Goal: Task Accomplishment & Management: Manage account settings

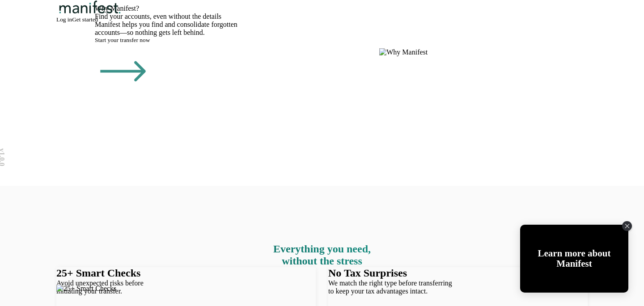
scroll to position [757, 0]
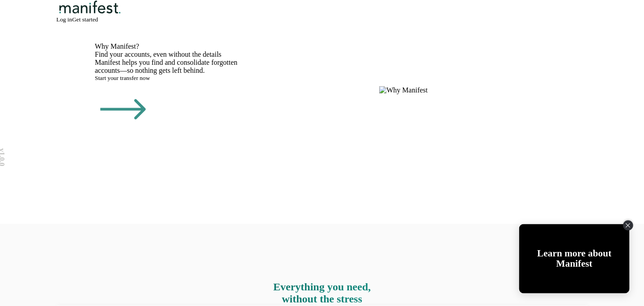
click at [630, 227] on div "Close Tolstoy widget" at bounding box center [628, 225] width 10 height 10
click at [630, 227] on icon "Close Tolstoy widget" at bounding box center [627, 225] width 5 height 4
click at [627, 226] on icon "Close Tolstoy widget" at bounding box center [627, 226] width 4 height 4
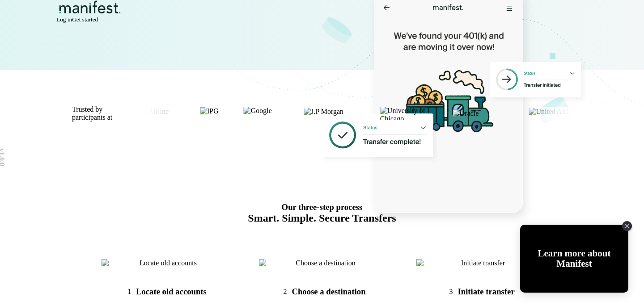
scroll to position [299, 0]
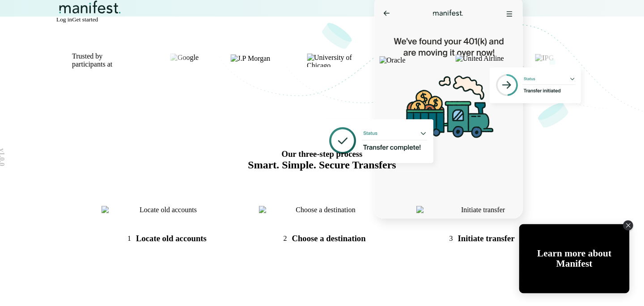
click at [607, 273] on div "Learn more about Manifest" at bounding box center [574, 258] width 110 height 69
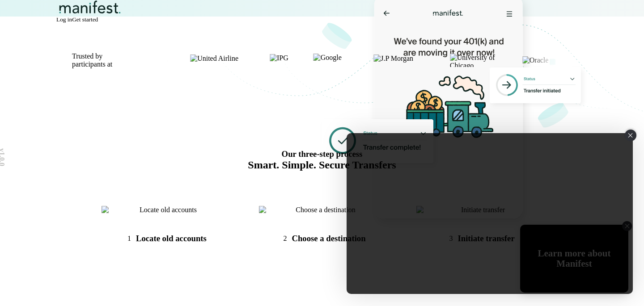
click at [631, 135] on icon "Close" at bounding box center [630, 135] width 5 height 4
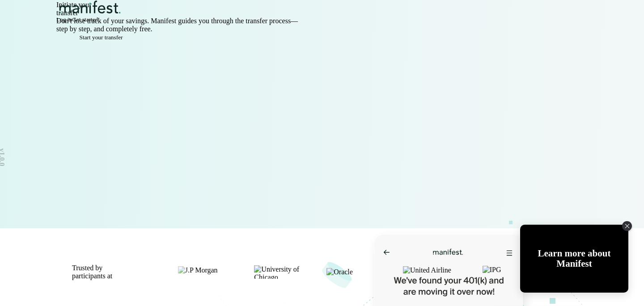
scroll to position [0, 0]
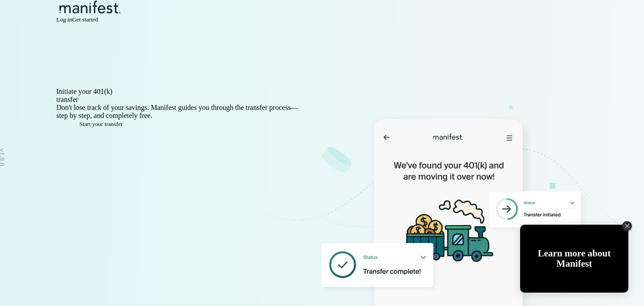
click at [72, 23] on span "Log in" at bounding box center [64, 19] width 16 height 7
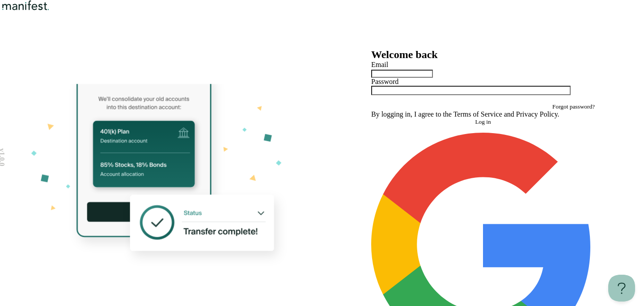
click at [414, 78] on input "text" at bounding box center [402, 74] width 62 height 8
type input "**********"
click at [371, 118] on button "Log in" at bounding box center [483, 121] width 224 height 7
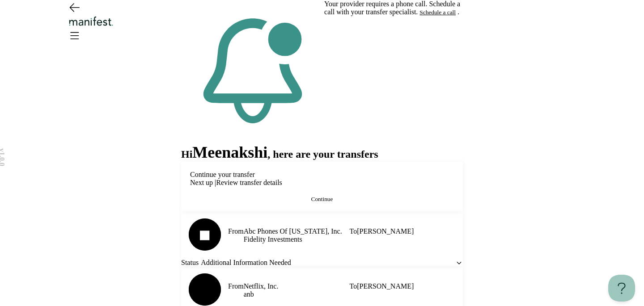
click at [419, 16] on button "Schedule a call" at bounding box center [437, 12] width 36 height 7
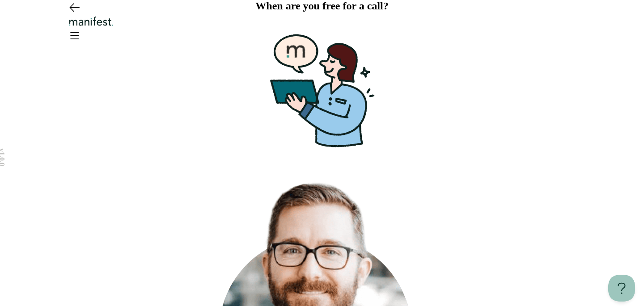
click at [70, 14] on icon "Go back" at bounding box center [74, 7] width 14 height 14
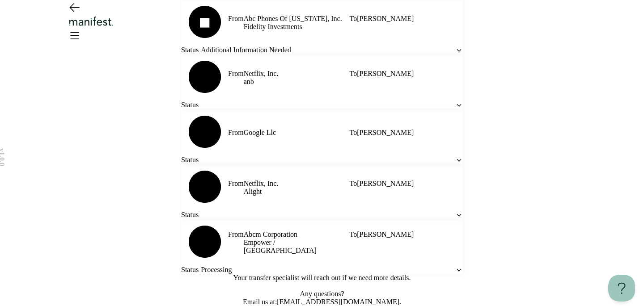
scroll to position [323, 0]
click at [455, 101] on icon at bounding box center [459, 105] width 8 height 8
click at [455, 266] on icon at bounding box center [459, 270] width 8 height 8
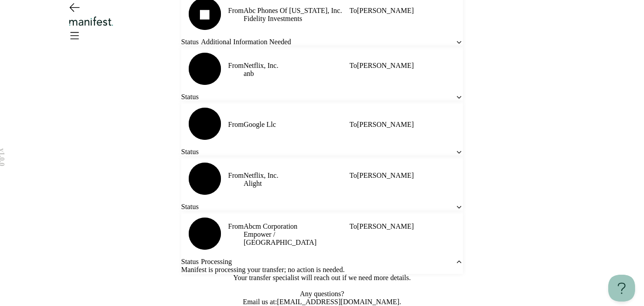
click at [455, 258] on icon at bounding box center [459, 262] width 8 height 8
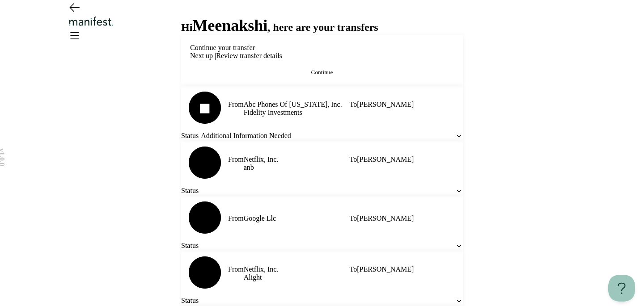
scroll to position [253, 0]
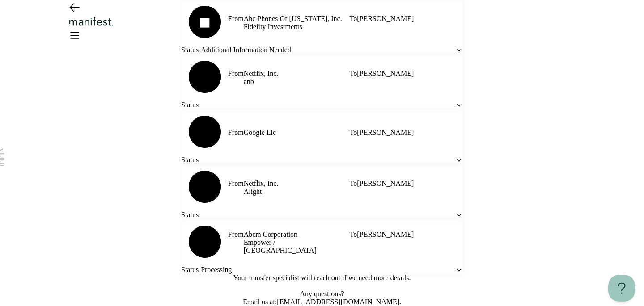
click at [457, 106] on icon at bounding box center [459, 105] width 4 height 2
click at [455, 109] on icon at bounding box center [459, 105] width 8 height 8
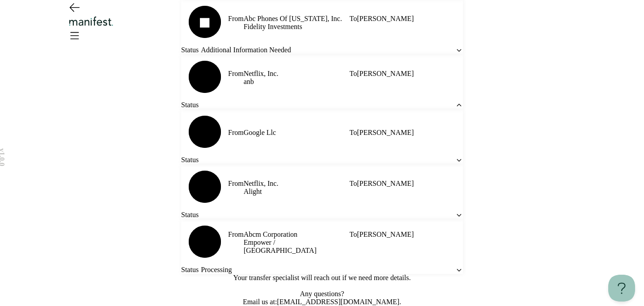
click at [457, 106] on icon at bounding box center [459, 105] width 4 height 2
click at [455, 266] on icon at bounding box center [459, 270] width 8 height 8
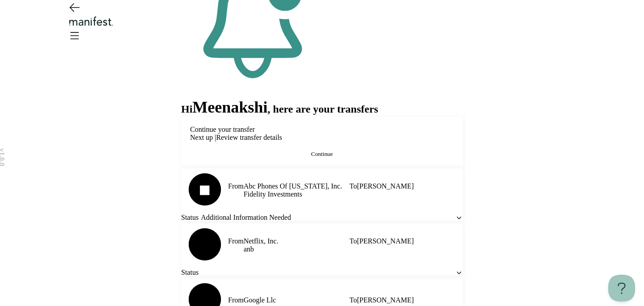
scroll to position [19, 0]
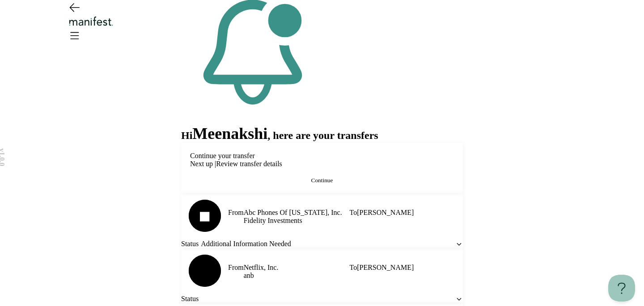
click at [346, 184] on button "Continue" at bounding box center [322, 180] width 264 height 7
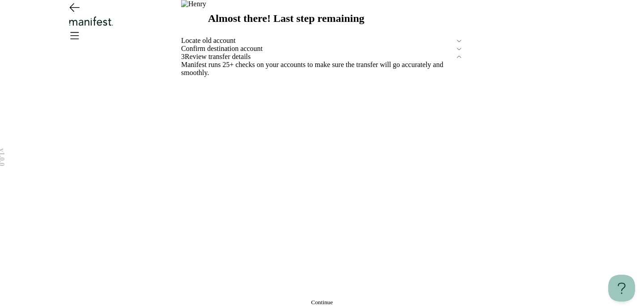
click at [457, 42] on icon at bounding box center [459, 41] width 4 height 2
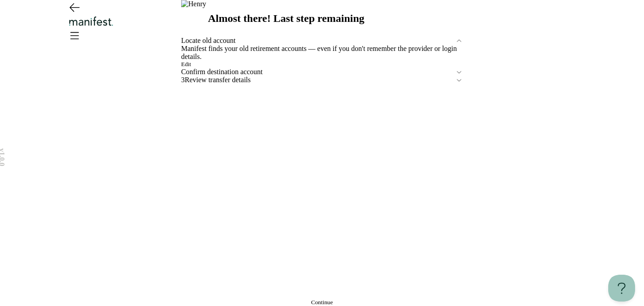
click at [191, 68] on button "Edit" at bounding box center [186, 64] width 10 height 7
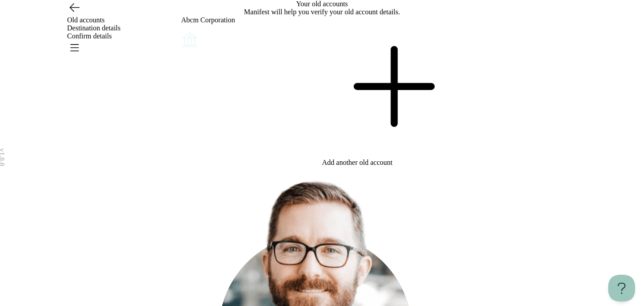
click at [181, 30] on icon "Account options" at bounding box center [181, 30] width 0 height 0
click at [191, 40] on button "Edit" at bounding box center [186, 36] width 10 height 7
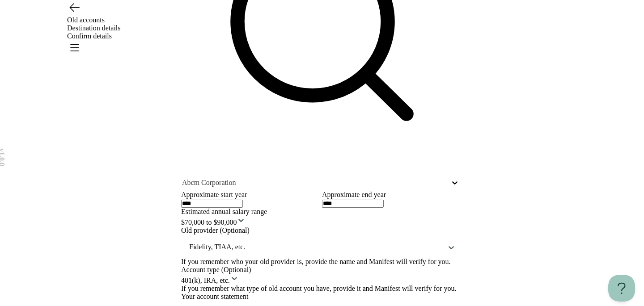
scroll to position [162, 0]
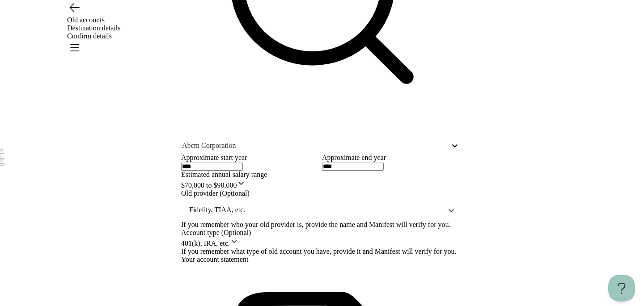
click at [311, 205] on div at bounding box center [315, 210] width 255 height 11
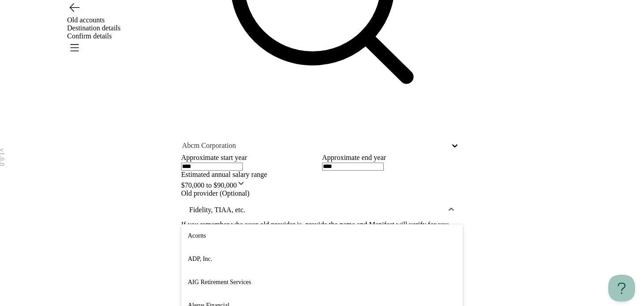
click at [295, 248] on div "ADP, Inc." at bounding box center [322, 259] width 282 height 23
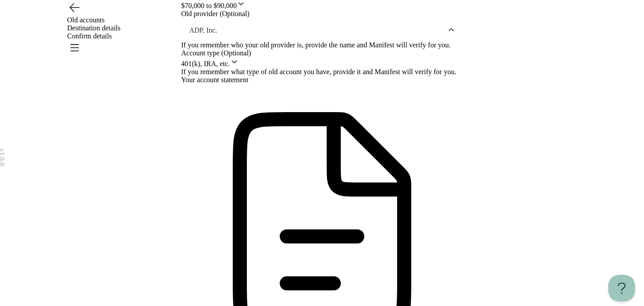
scroll to position [376, 0]
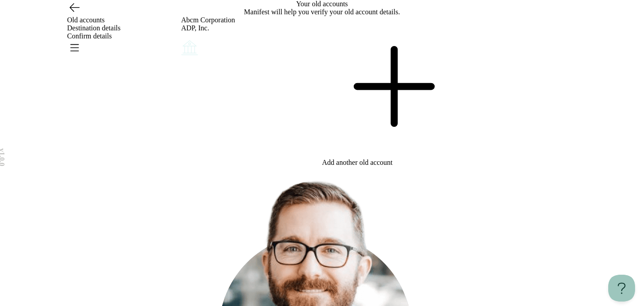
click at [394, 147] on icon at bounding box center [392, 86] width 141 height 141
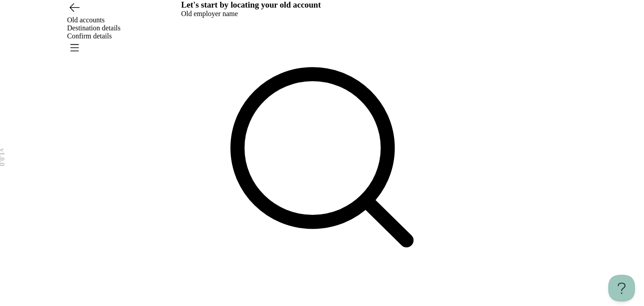
click at [353, 305] on div at bounding box center [314, 309] width 266 height 8
type input "***"
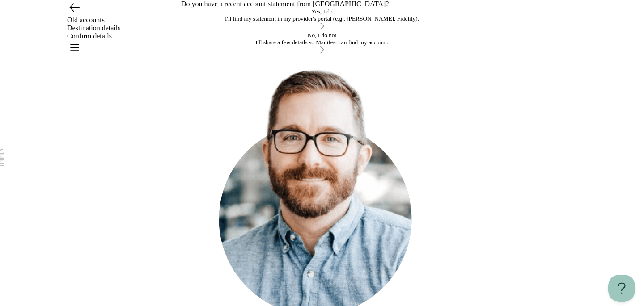
click at [282, 46] on div "I'll share a few details so Manifest can find my account." at bounding box center [322, 42] width 282 height 7
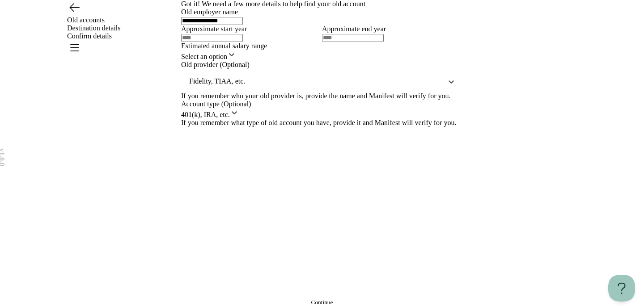
click at [243, 42] on input "text" at bounding box center [212, 38] width 62 height 8
type input "****"
click at [369, 42] on input "text" at bounding box center [353, 38] width 62 height 8
click at [360, 234] on html "**********" at bounding box center [322, 153] width 644 height 306
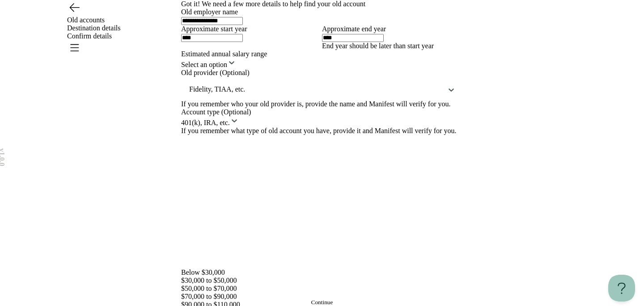
click at [355, 194] on html "**********" at bounding box center [322, 153] width 644 height 306
click at [352, 42] on input "****" at bounding box center [353, 38] width 62 height 8
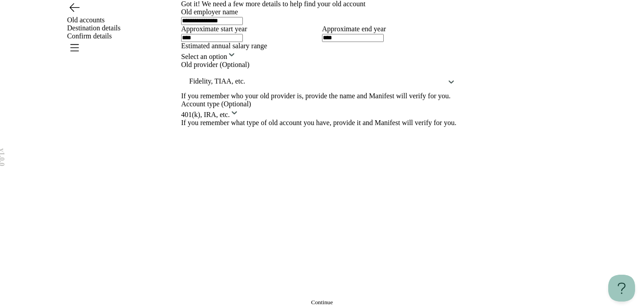
type input "****"
click at [345, 127] on div "**********" at bounding box center [322, 67] width 282 height 119
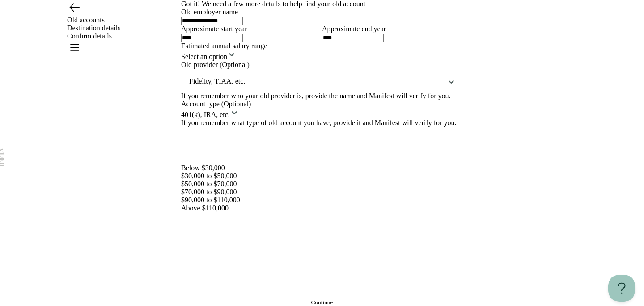
click at [321, 150] on html "**********" at bounding box center [322, 153] width 644 height 306
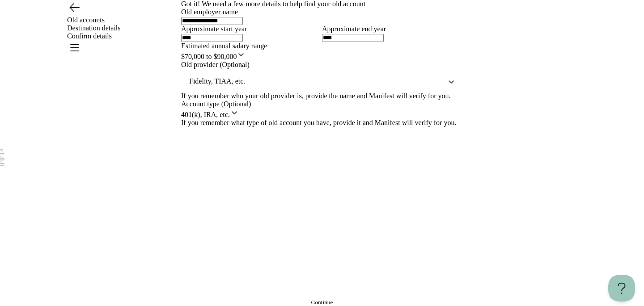
scroll to position [146, 0]
click at [306, 299] on button "Continue" at bounding box center [322, 302] width 282 height 7
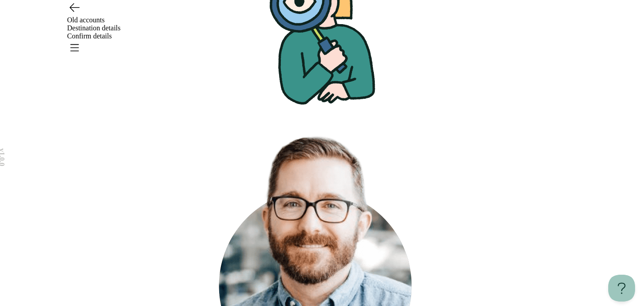
scroll to position [61, 0]
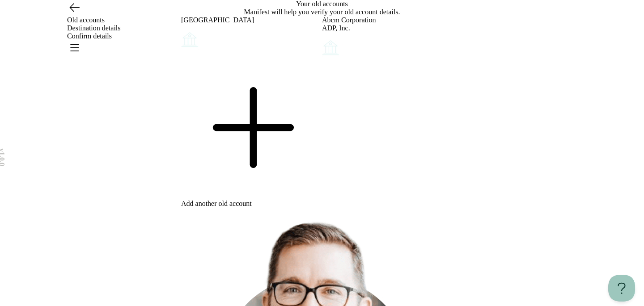
scroll to position [73, 0]
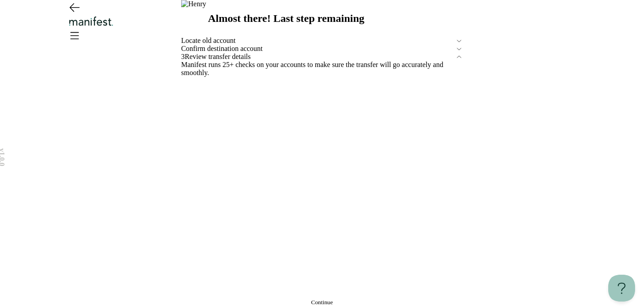
click at [238, 53] on span "Confirm destination account" at bounding box center [318, 49] width 274 height 8
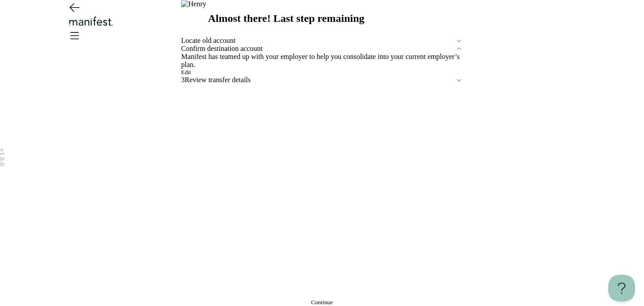
click at [191, 76] on span "Edit" at bounding box center [186, 72] width 10 height 7
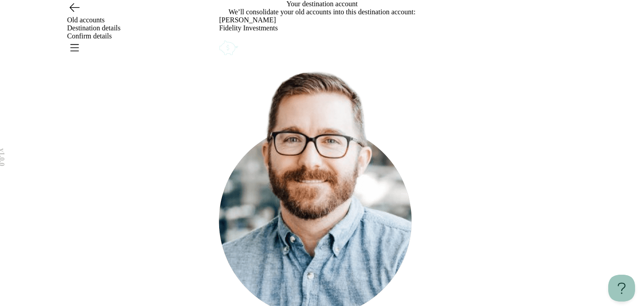
click at [219, 38] on icon "Account options" at bounding box center [219, 38] width 0 height 0
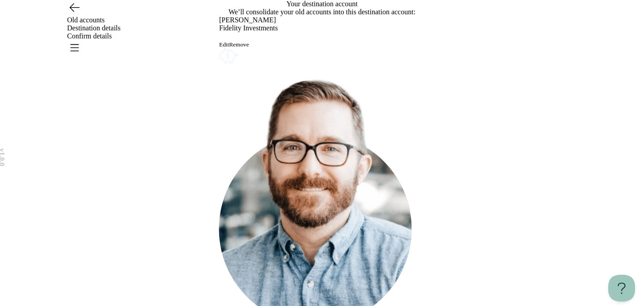
click at [249, 48] on button "Remove" at bounding box center [239, 44] width 20 height 7
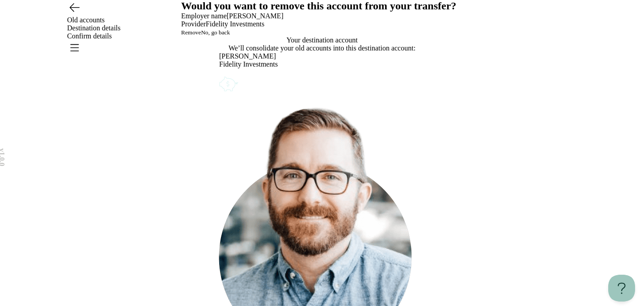
click at [230, 36] on span "No, go back" at bounding box center [215, 32] width 29 height 7
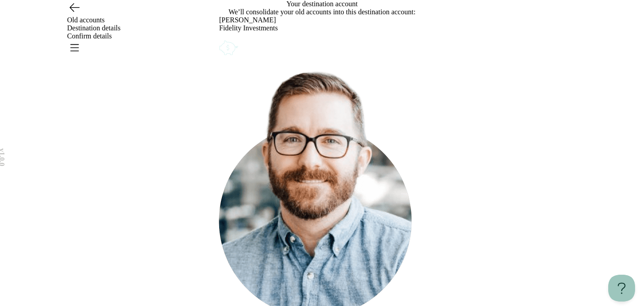
click at [219, 38] on icon "Account options" at bounding box center [219, 38] width 0 height 0
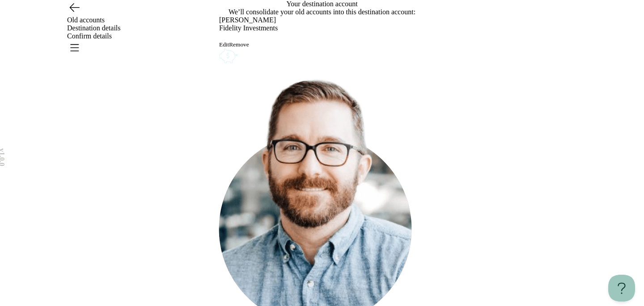
click at [229, 48] on button "Edit" at bounding box center [224, 44] width 10 height 7
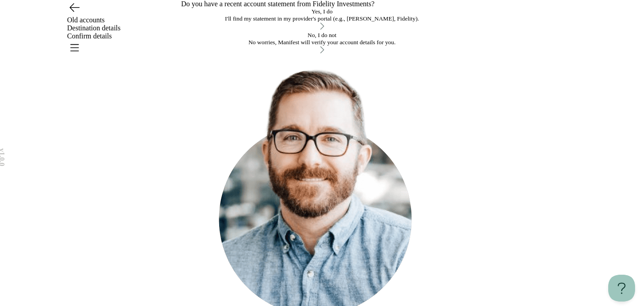
click at [364, 46] on div "No worries, Manifest will verify your account details for you." at bounding box center [322, 42] width 282 height 7
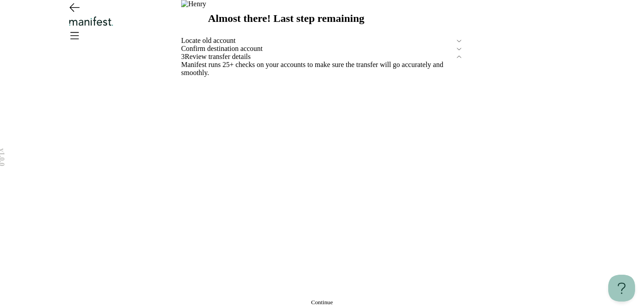
click at [344, 299] on button "Continue" at bounding box center [322, 302] width 282 height 7
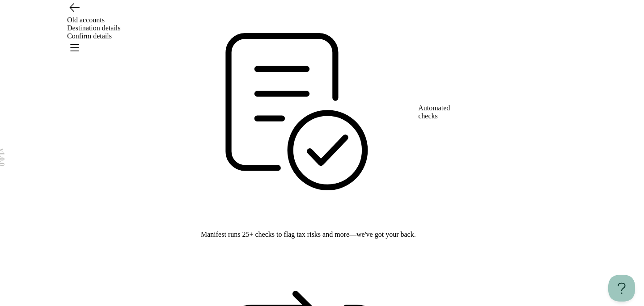
scroll to position [39, 0]
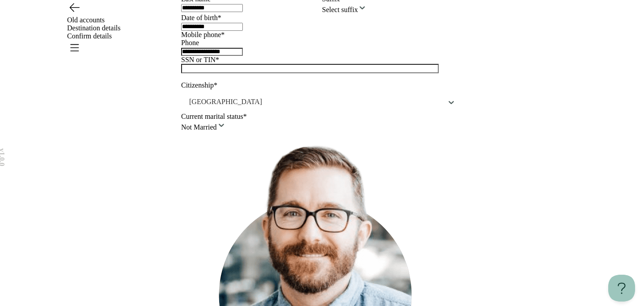
scroll to position [81, 0]
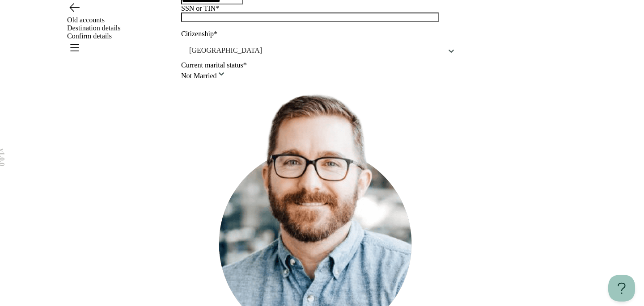
click at [404, 103] on html "**********" at bounding box center [322, 151] width 644 height 464
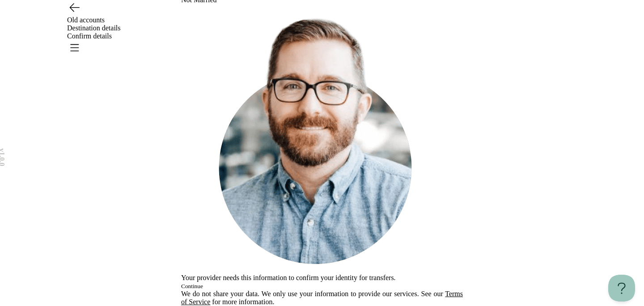
scroll to position [254, 0]
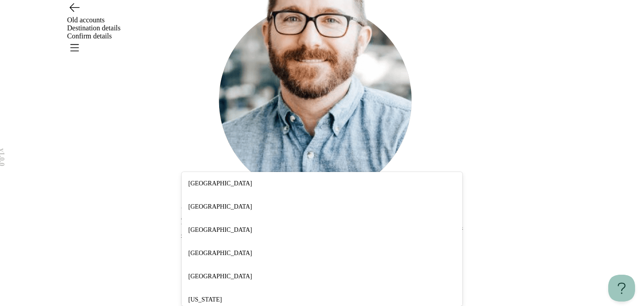
click at [296, 172] on div "[GEOGRAPHIC_DATA]" at bounding box center [322, 183] width 281 height 23
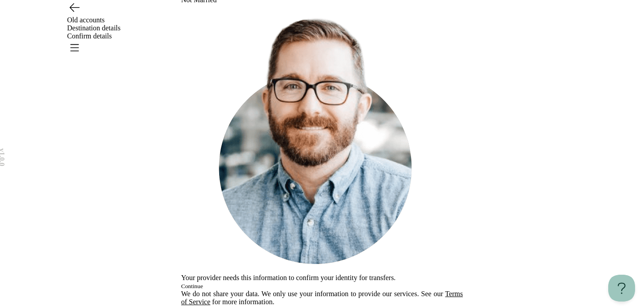
click at [214, 180] on html "**********" at bounding box center [322, 75] width 644 height 464
click at [203, 283] on button "Continue" at bounding box center [192, 286] width 22 height 7
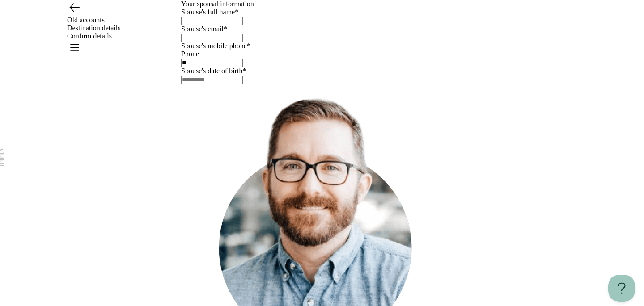
click at [74, 14] on icon "Go back" at bounding box center [74, 7] width 14 height 14
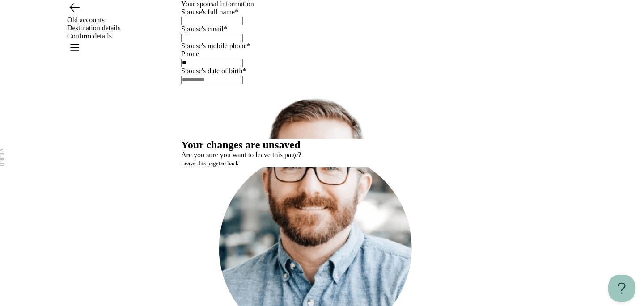
click at [219, 167] on span "Leave this page" at bounding box center [200, 163] width 38 height 7
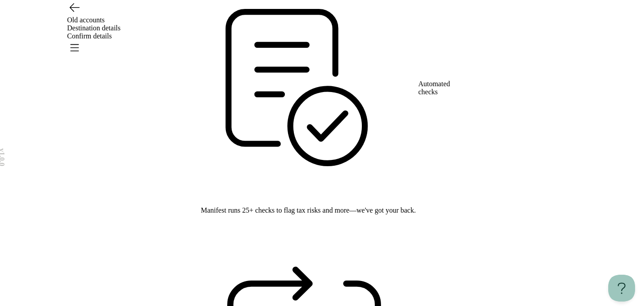
scroll to position [39, 0]
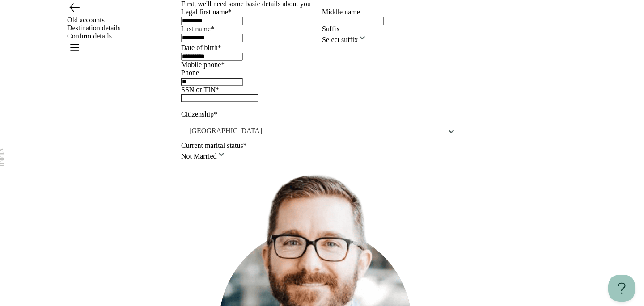
type input "**********"
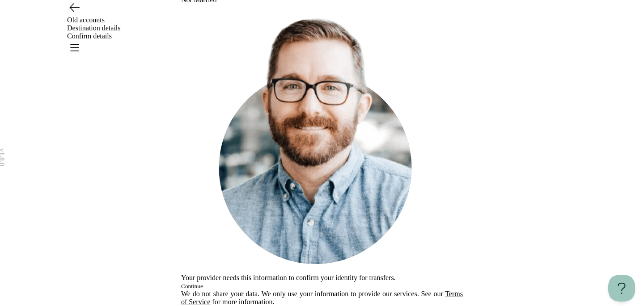
scroll to position [242, 0]
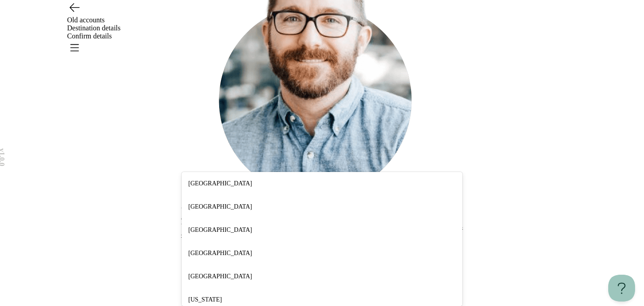
click at [271, 173] on div "[GEOGRAPHIC_DATA]" at bounding box center [322, 183] width 281 height 23
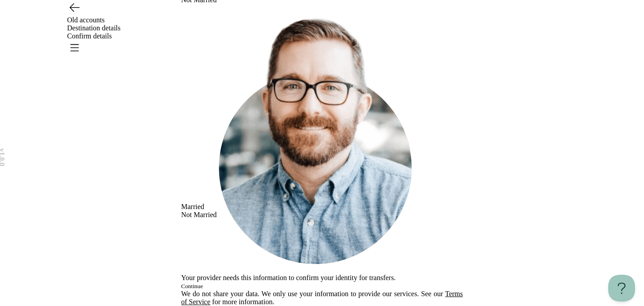
click at [269, 193] on html "**********" at bounding box center [322, 75] width 644 height 464
click at [145, 249] on html "**********" at bounding box center [322, 75] width 644 height 464
click at [203, 286] on button "Continue" at bounding box center [192, 286] width 22 height 7
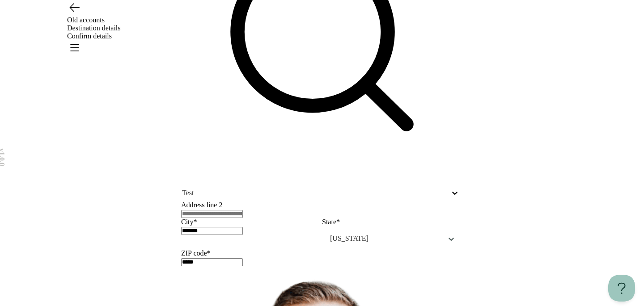
scroll to position [0, 0]
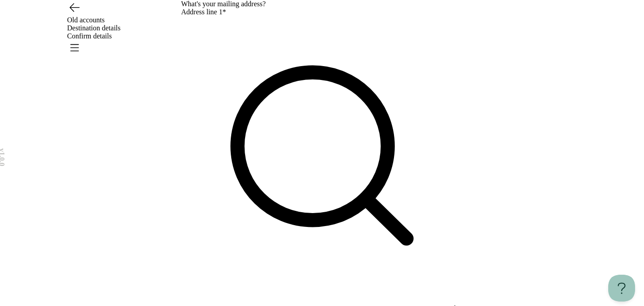
click at [186, 304] on input "text" at bounding box center [185, 308] width 2 height 8
type input "*********"
type input "*******"
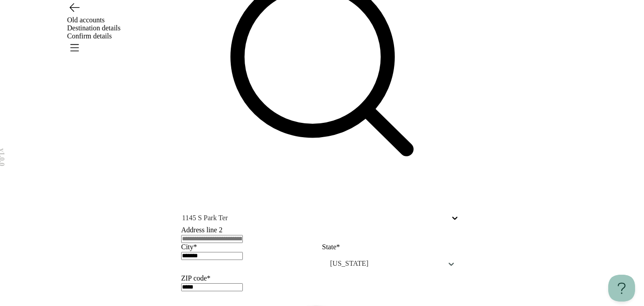
scroll to position [117, 0]
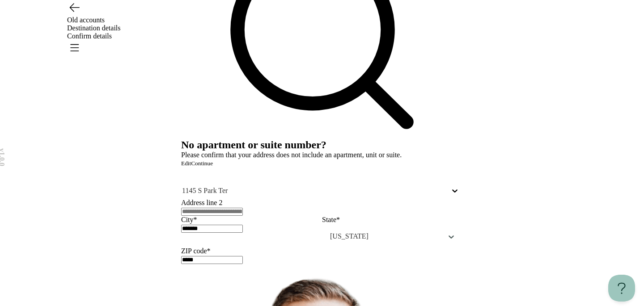
click at [213, 167] on span "Continue" at bounding box center [202, 163] width 22 height 7
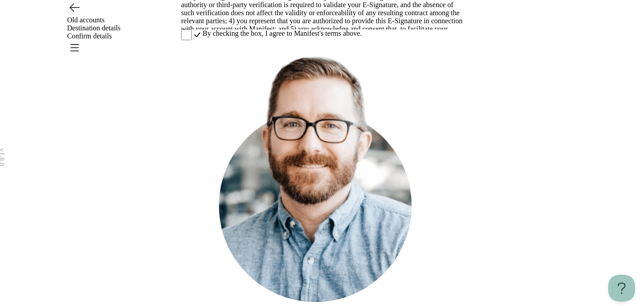
scroll to position [214, 0]
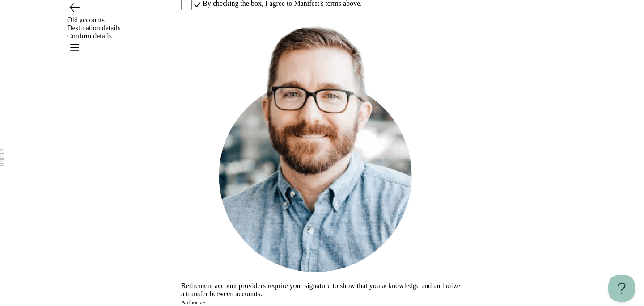
scroll to position [0, 0]
click at [205, 299] on button "Authorize" at bounding box center [193, 302] width 24 height 7
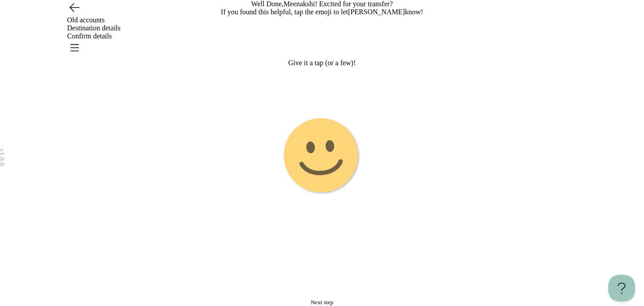
click at [335, 198] on image "Emoji 1 touch loop animation" at bounding box center [322, 156] width 84 height 84
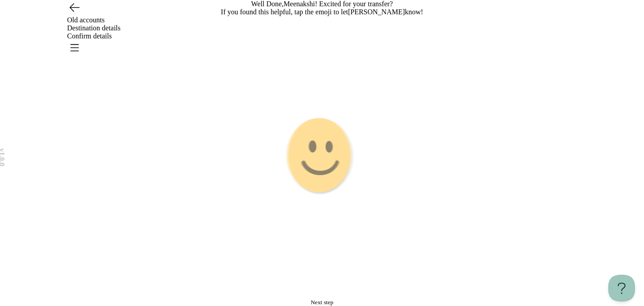
click at [335, 220] on g "Emoji 2 animation" at bounding box center [322, 157] width 224 height 224
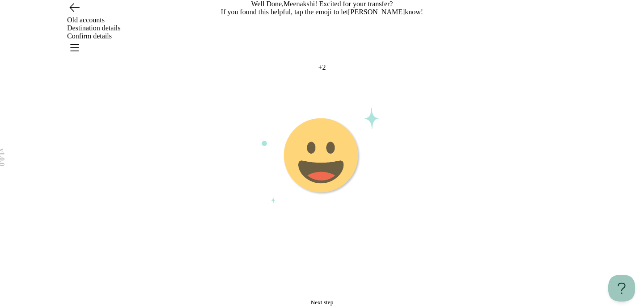
click at [335, 196] on image "Emoji 3 animation" at bounding box center [322, 156] width 79 height 79
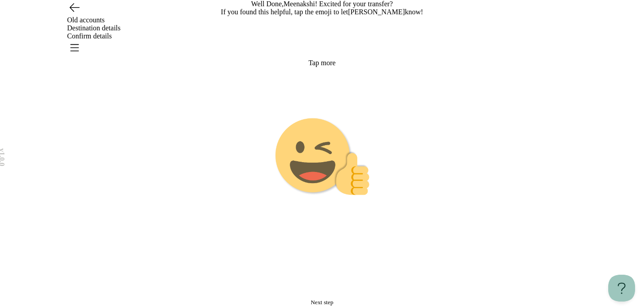
scroll to position [84, 0]
click at [322, 299] on span "Next step" at bounding box center [322, 302] width 23 height 7
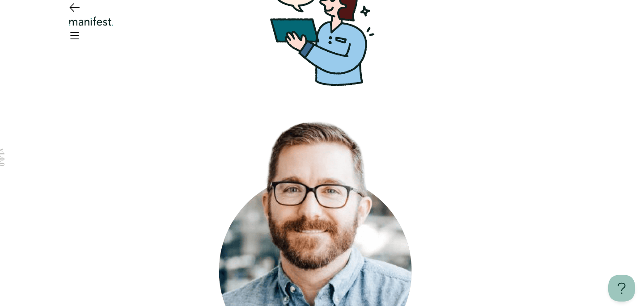
scroll to position [63, 0]
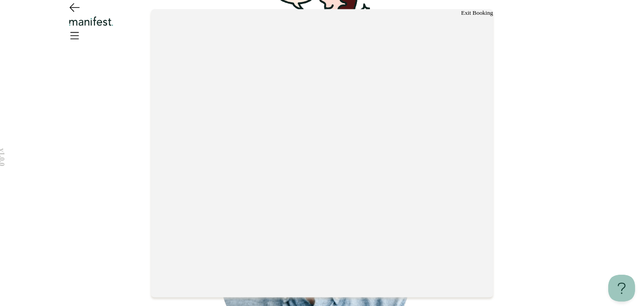
click at [469, 16] on button "Exit Booking" at bounding box center [477, 12] width 32 height 7
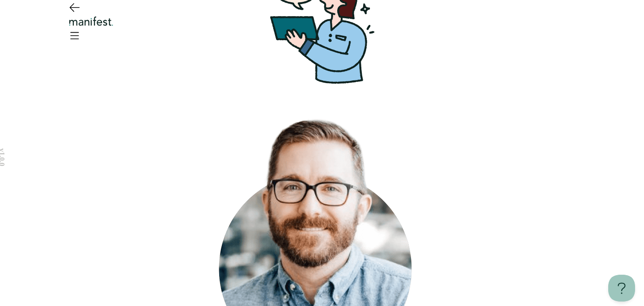
click at [79, 32] on icon "Open menu" at bounding box center [75, 35] width 8 height 6
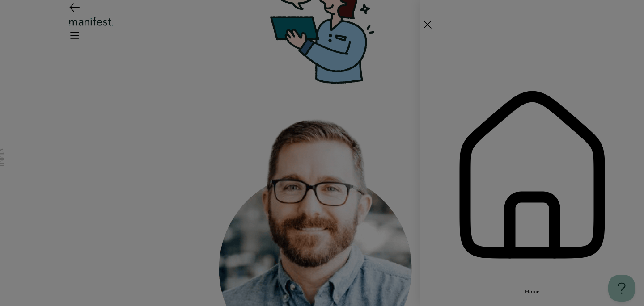
click at [525, 288] on span "Home" at bounding box center [532, 291] width 15 height 7
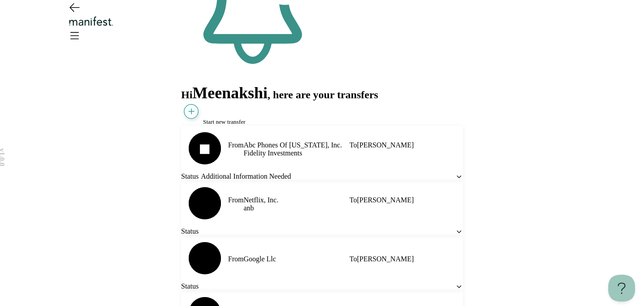
scroll to position [67, 0]
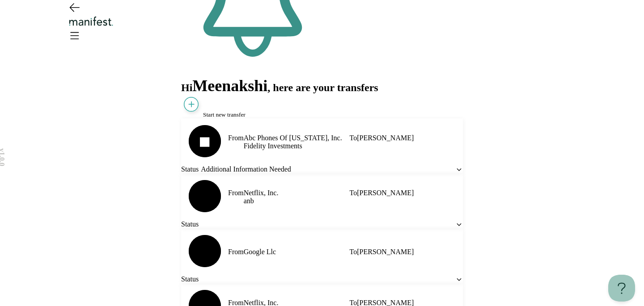
click at [457, 170] on icon at bounding box center [459, 170] width 4 height 2
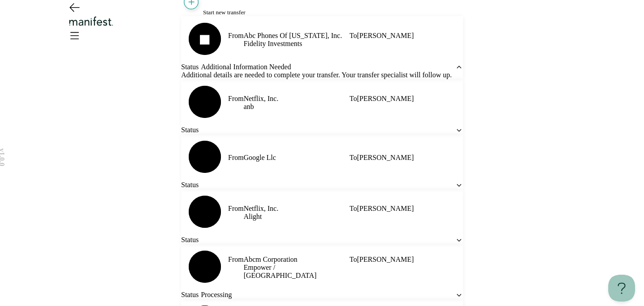
scroll to position [228, 0]
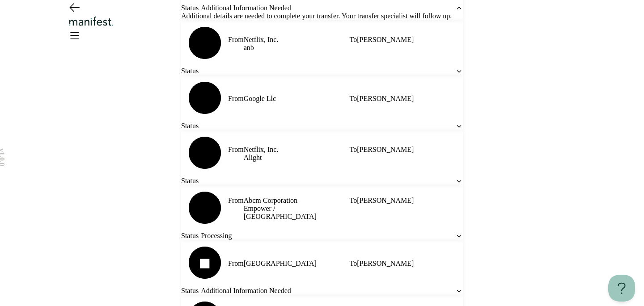
click at [455, 75] on icon at bounding box center [459, 72] width 8 height 8
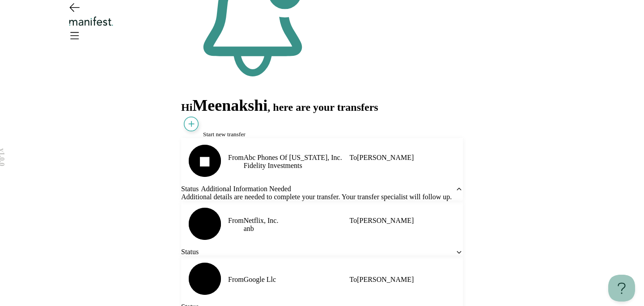
scroll to position [0, 0]
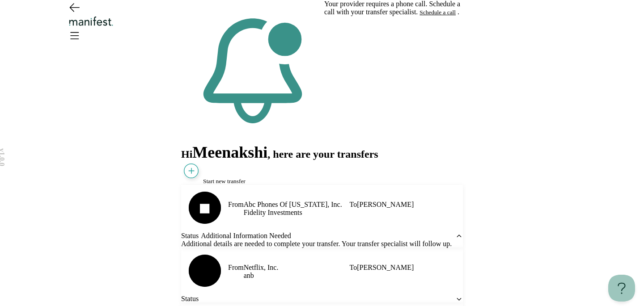
click at [419, 16] on button "Schedule a call" at bounding box center [437, 12] width 36 height 7
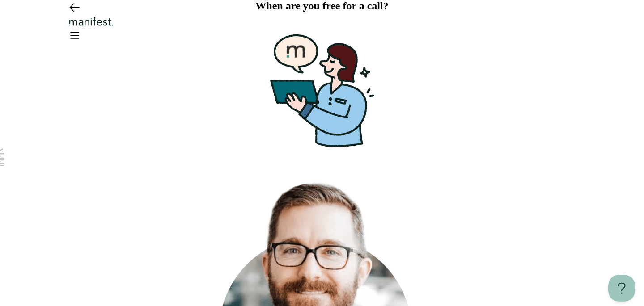
scroll to position [63, 0]
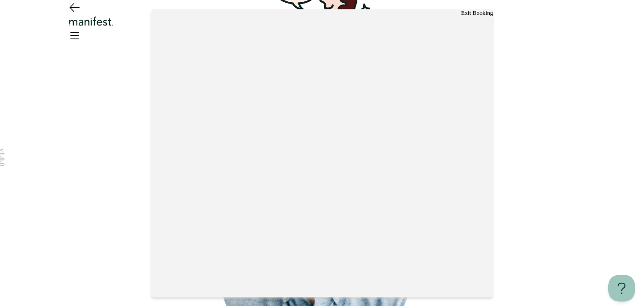
click at [465, 16] on button "Exit Booking" at bounding box center [477, 12] width 32 height 7
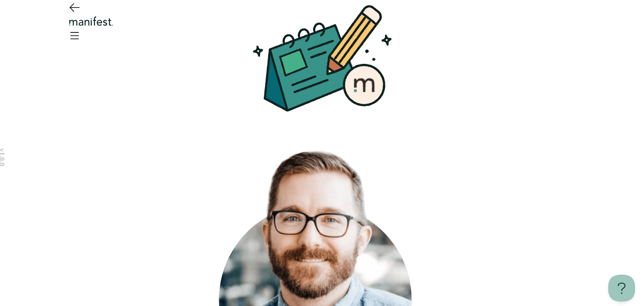
scroll to position [40, 0]
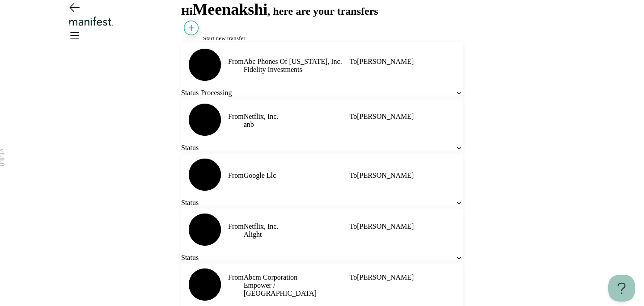
click at [79, 32] on icon "Open menu" at bounding box center [75, 35] width 8 height 6
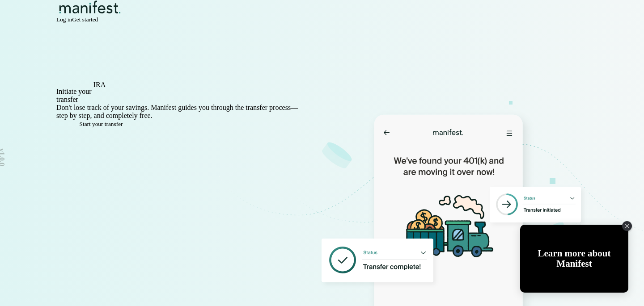
click at [72, 23] on span "Log in" at bounding box center [64, 19] width 16 height 7
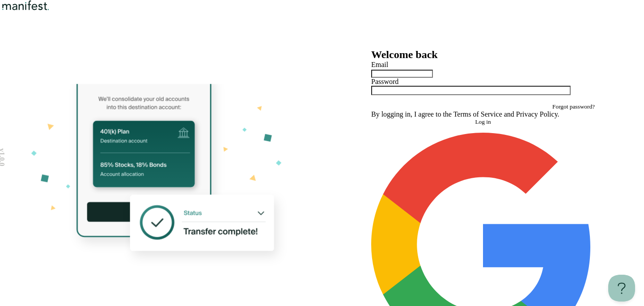
click at [406, 78] on input "text" at bounding box center [402, 74] width 62 height 8
type input "**********"
click at [371, 118] on button "Log in" at bounding box center [483, 121] width 224 height 7
